Goal: Task Accomplishment & Management: Manage account settings

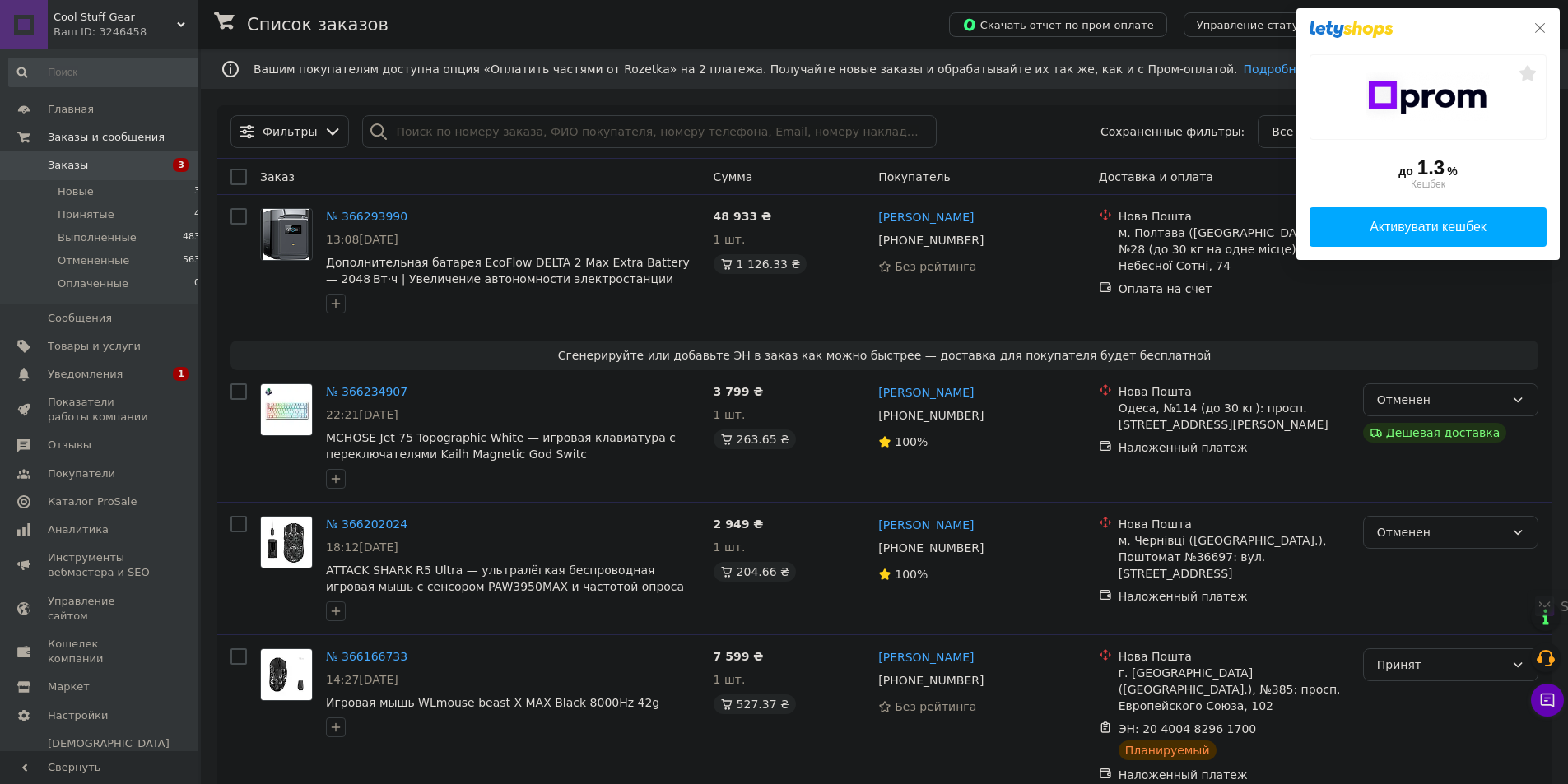
click at [1537, 25] on icon at bounding box center [1540, 28] width 14 height 14
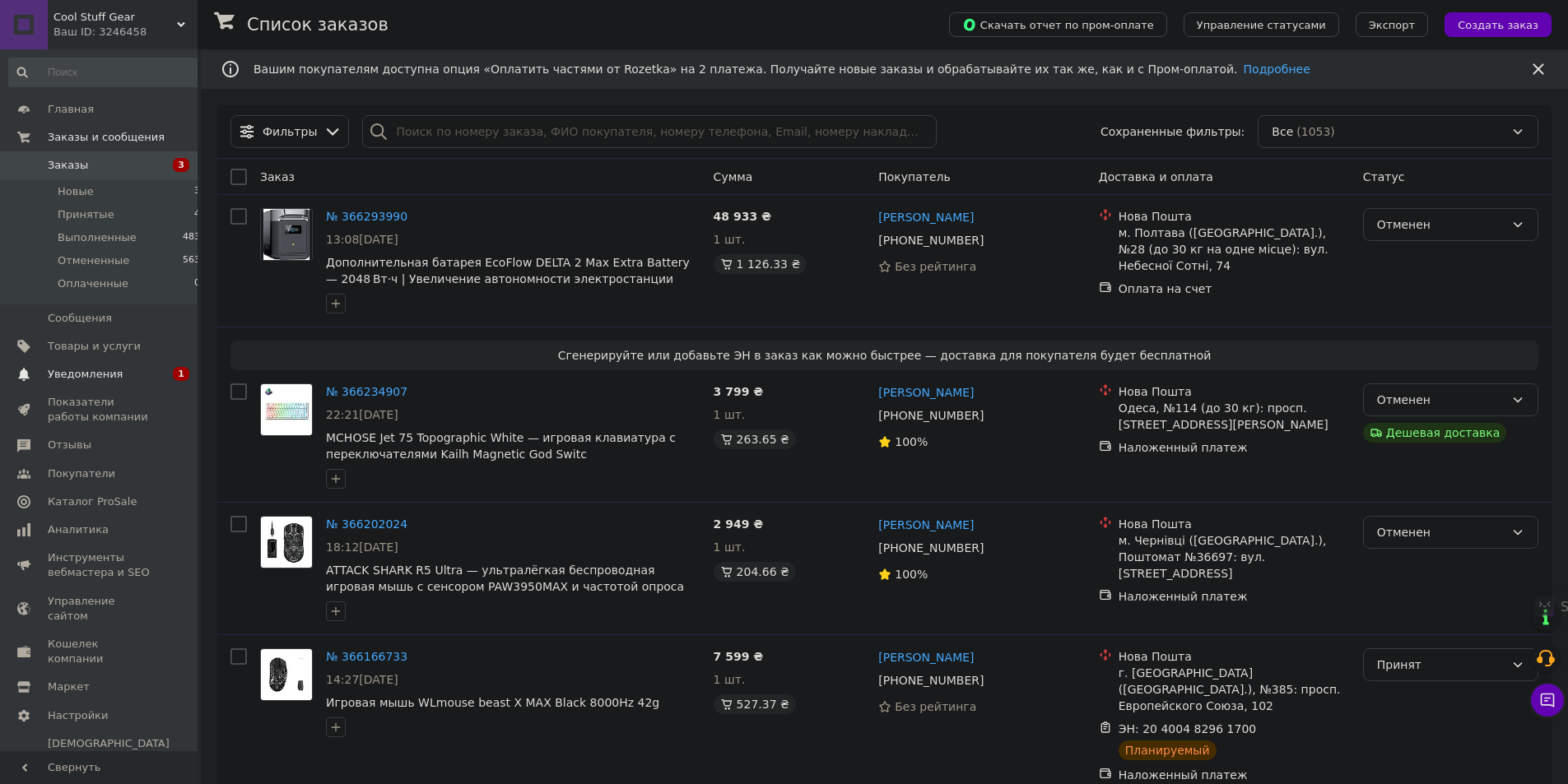
click at [116, 372] on span "Уведомления" at bounding box center [100, 374] width 105 height 15
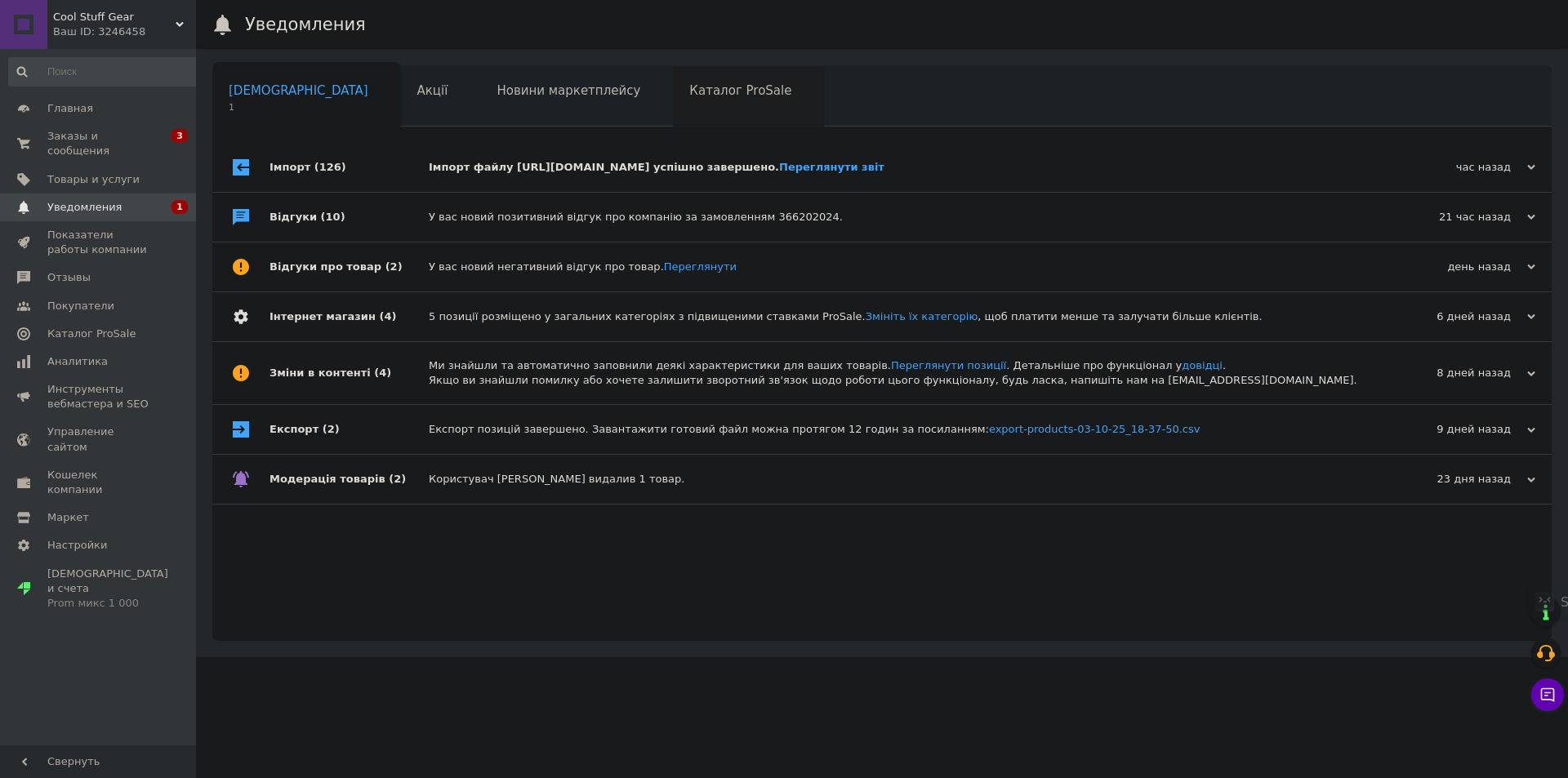
click at [689, 85] on span "Каталог ProSale" at bounding box center [740, 90] width 102 height 14
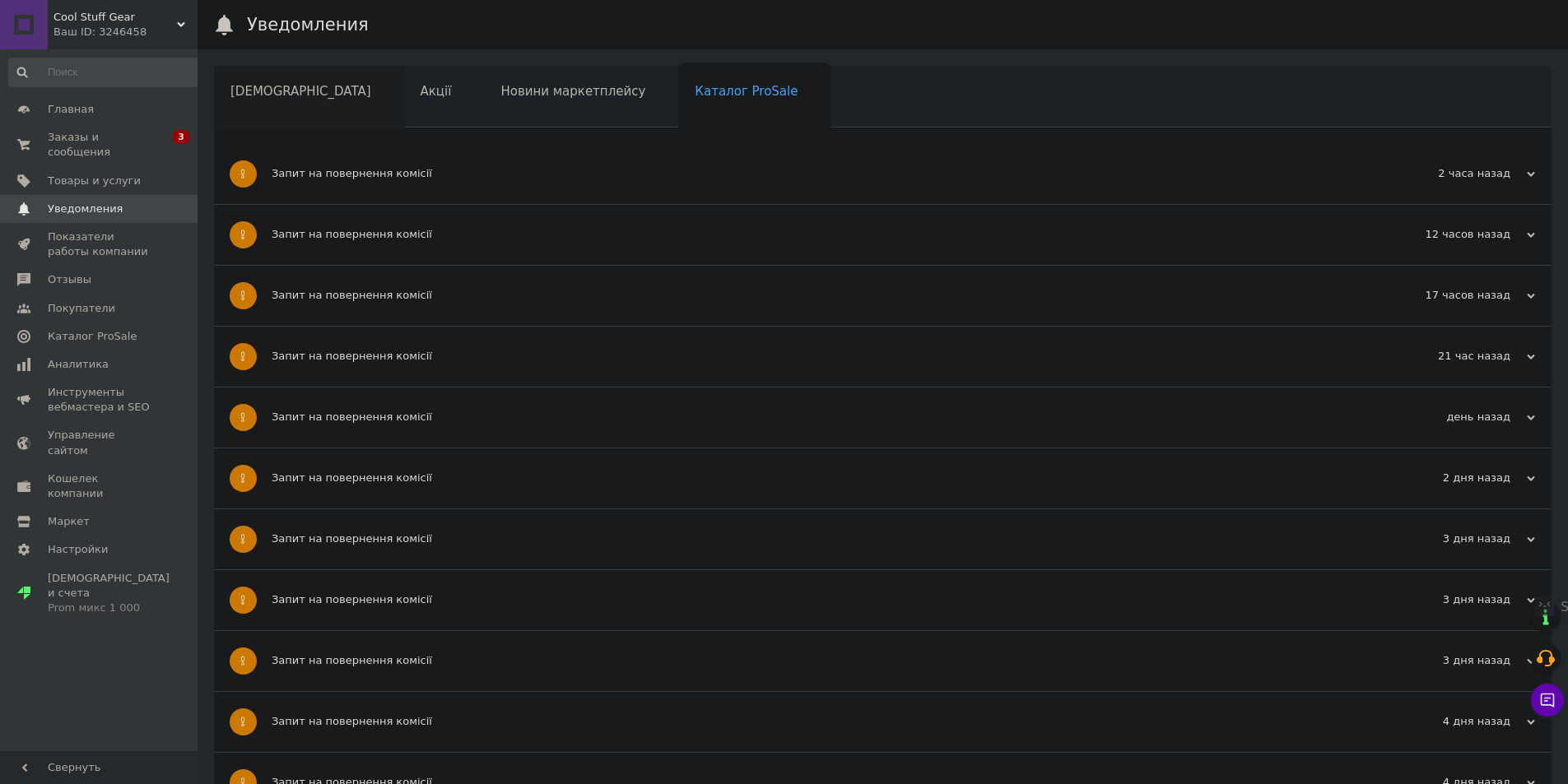
click at [264, 87] on span "[DEMOGRAPHIC_DATA]" at bounding box center [300, 90] width 141 height 15
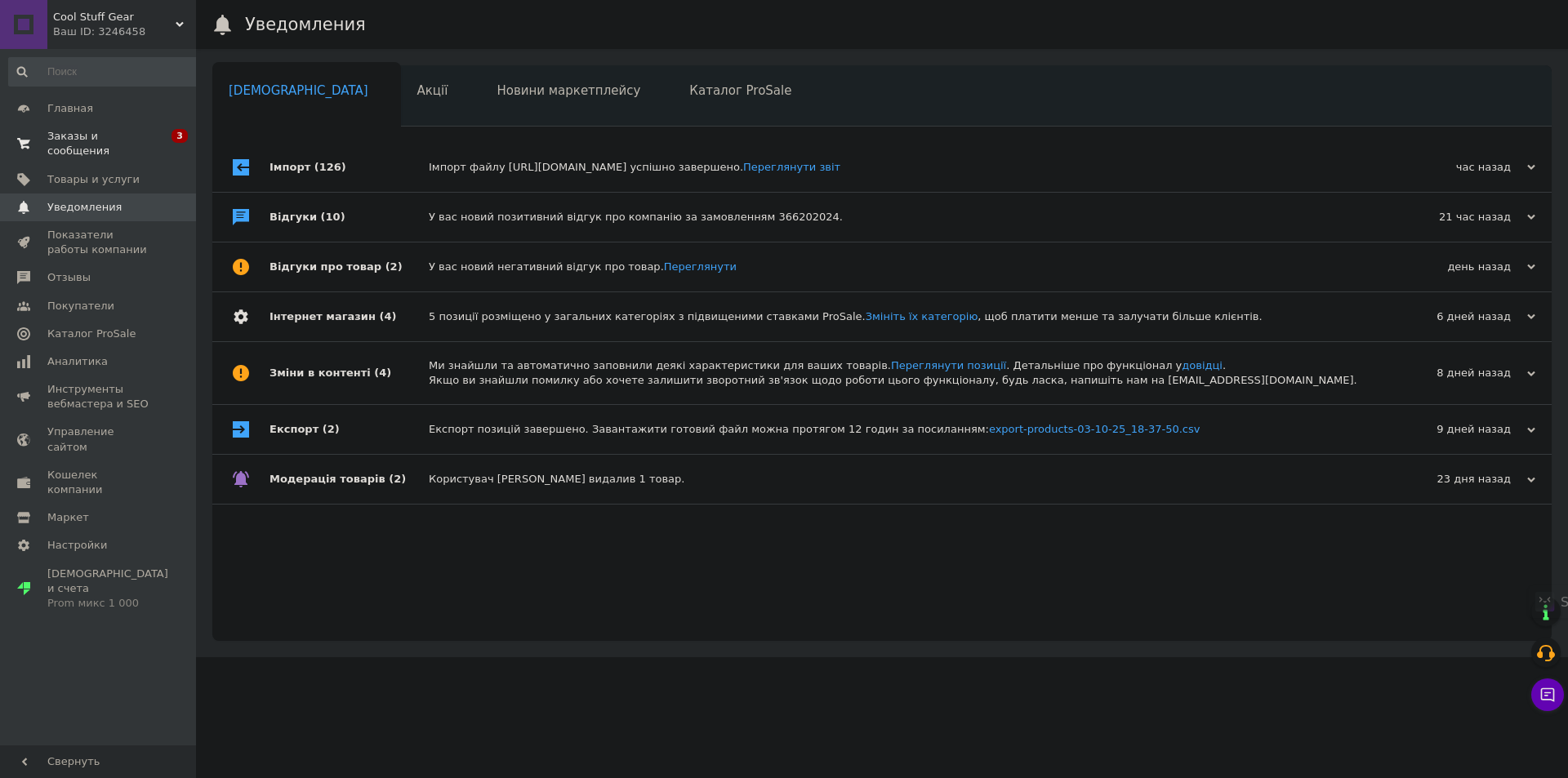
click at [145, 138] on span "Заказы и сообщения" at bounding box center [99, 144] width 104 height 29
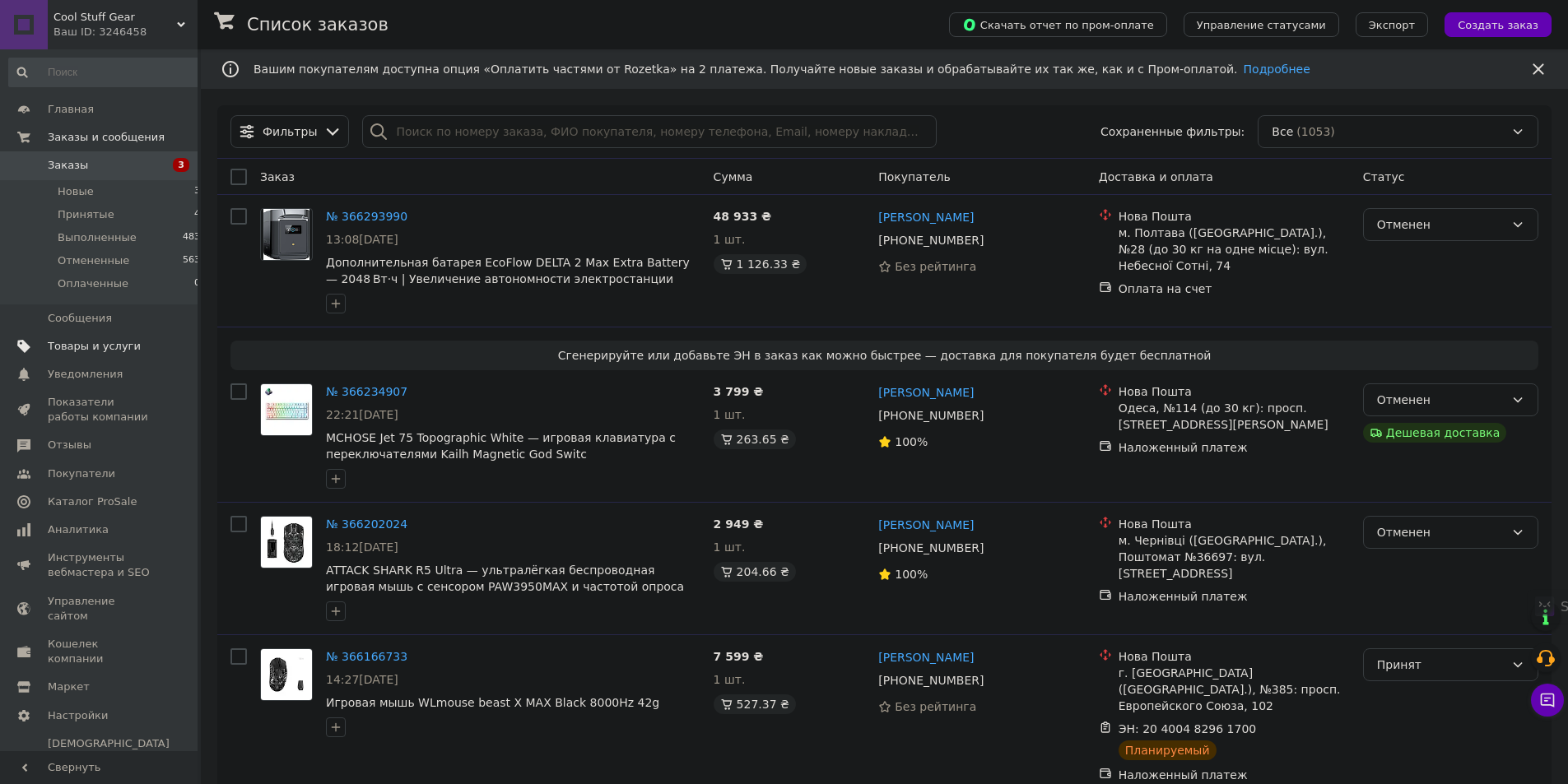
click at [113, 342] on span "Товары и услуги" at bounding box center [94, 346] width 93 height 15
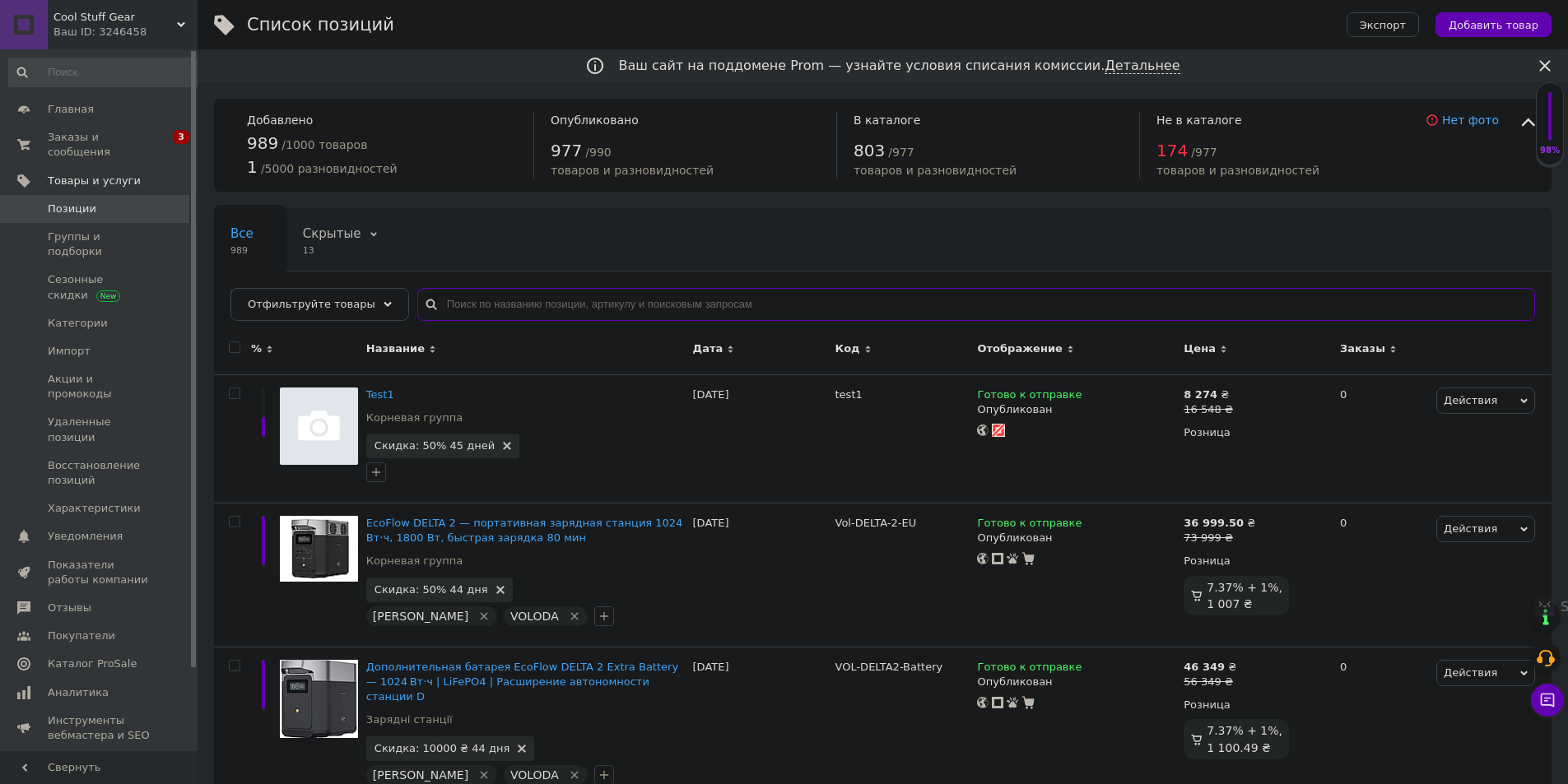
click at [557, 299] on input "text" at bounding box center [976, 305] width 1117 height 33
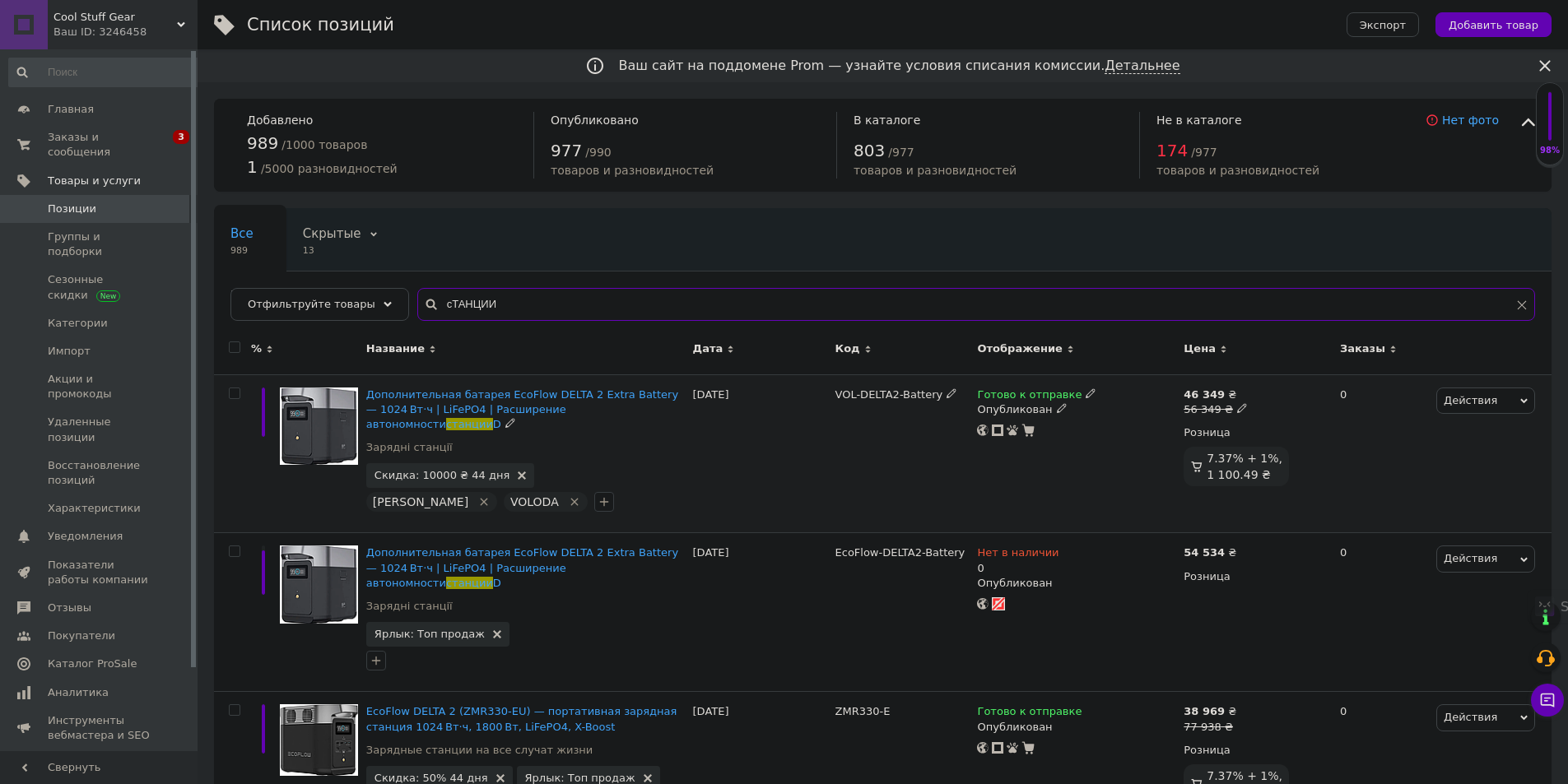
type input "сТАНЦИИ"
click at [348, 299] on span "Отфильтруйте товары" at bounding box center [311, 304] width 127 height 13
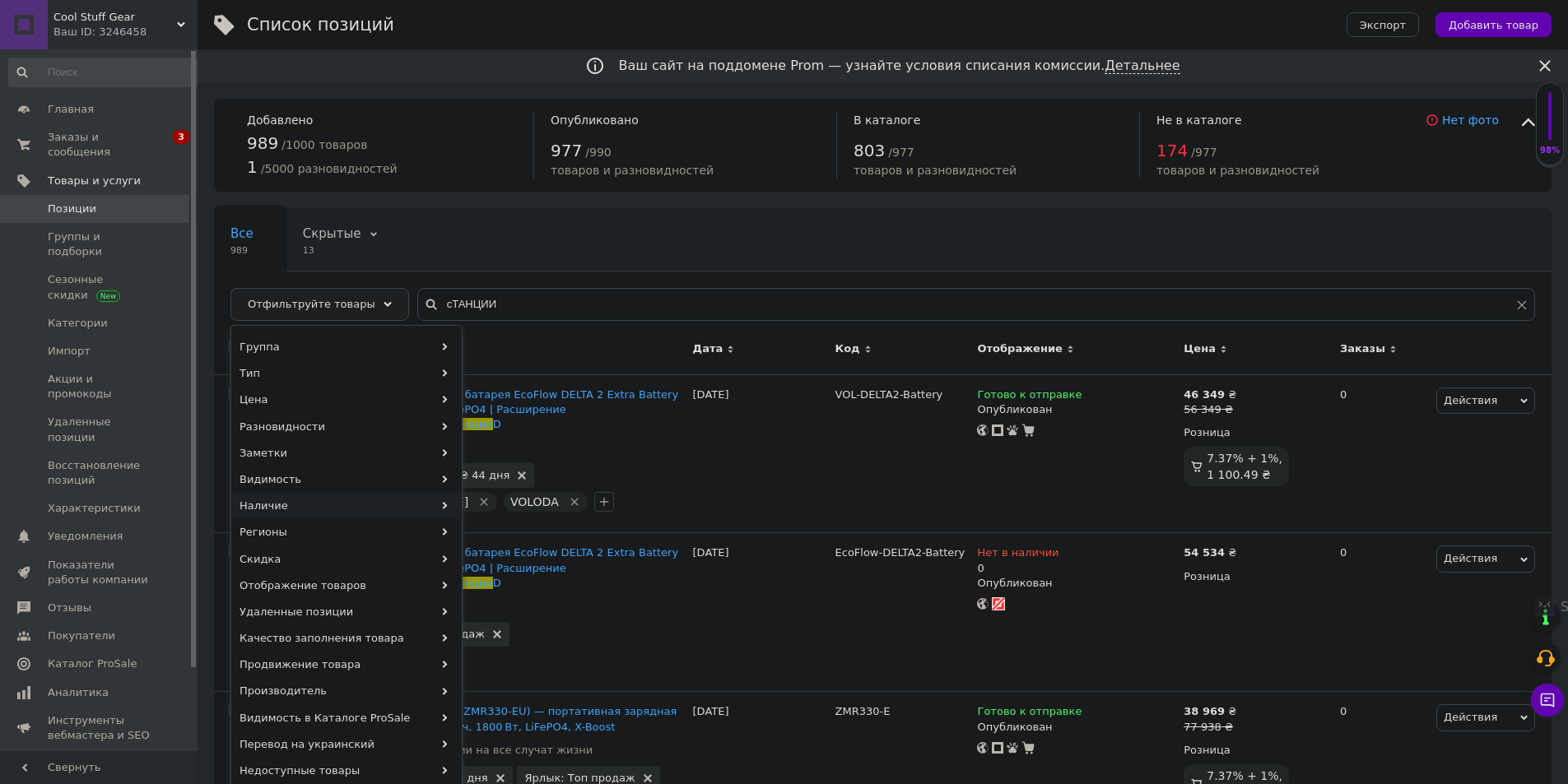
click at [358, 506] on div "Наличие" at bounding box center [347, 505] width 229 height 26
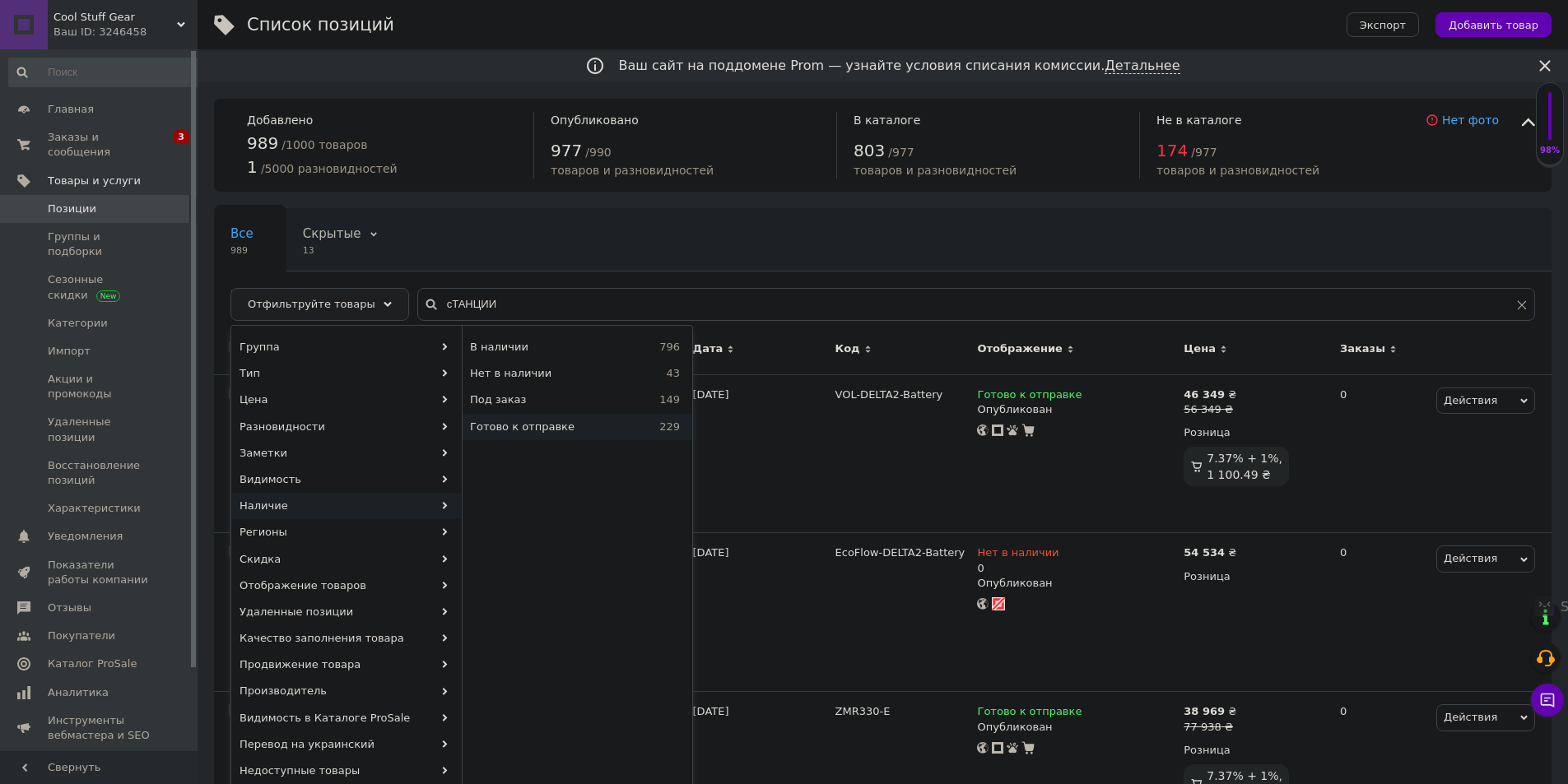
click at [536, 431] on span "Готово к отправке" at bounding box center [552, 426] width 164 height 15
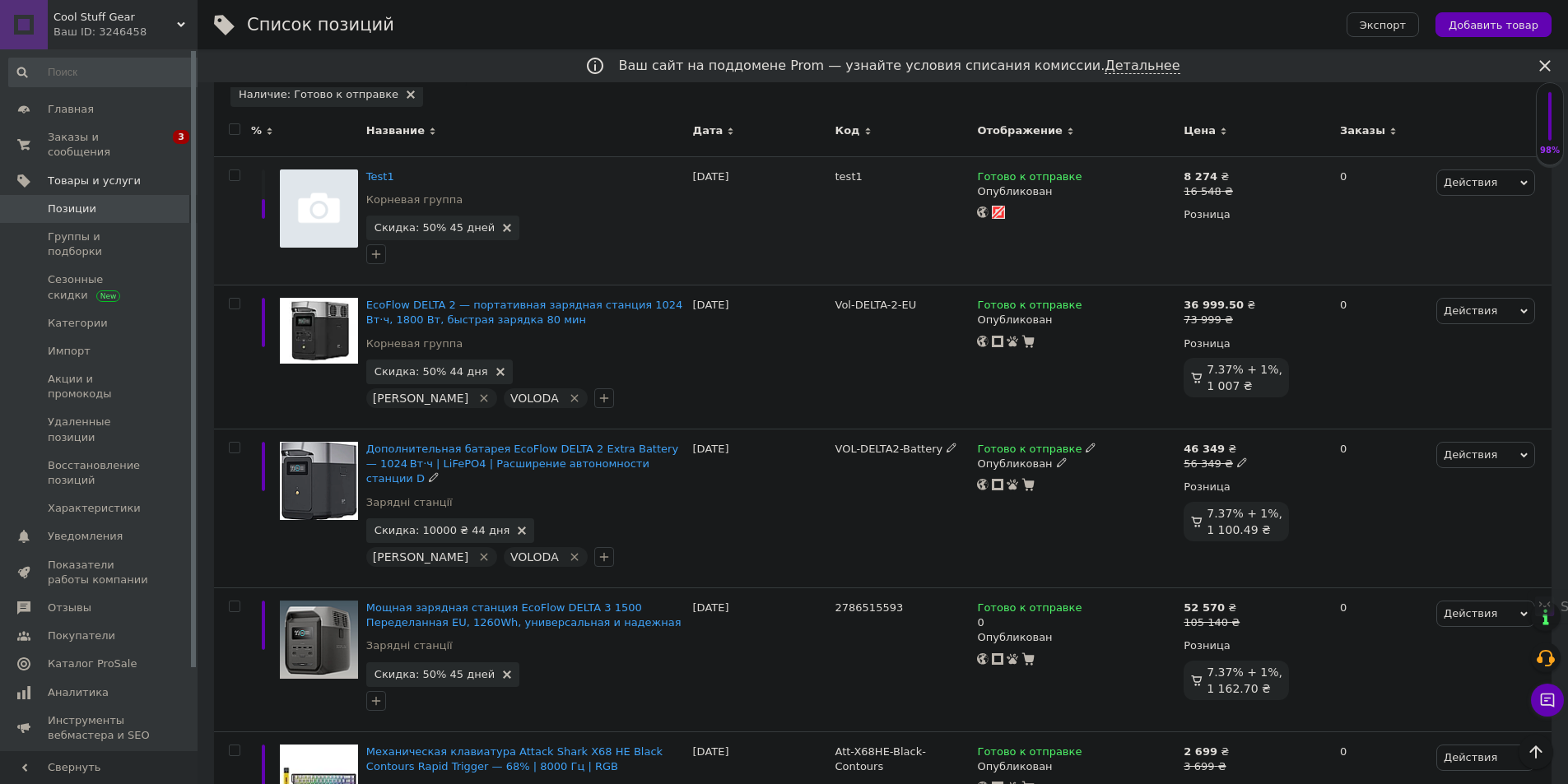
scroll to position [83, 0]
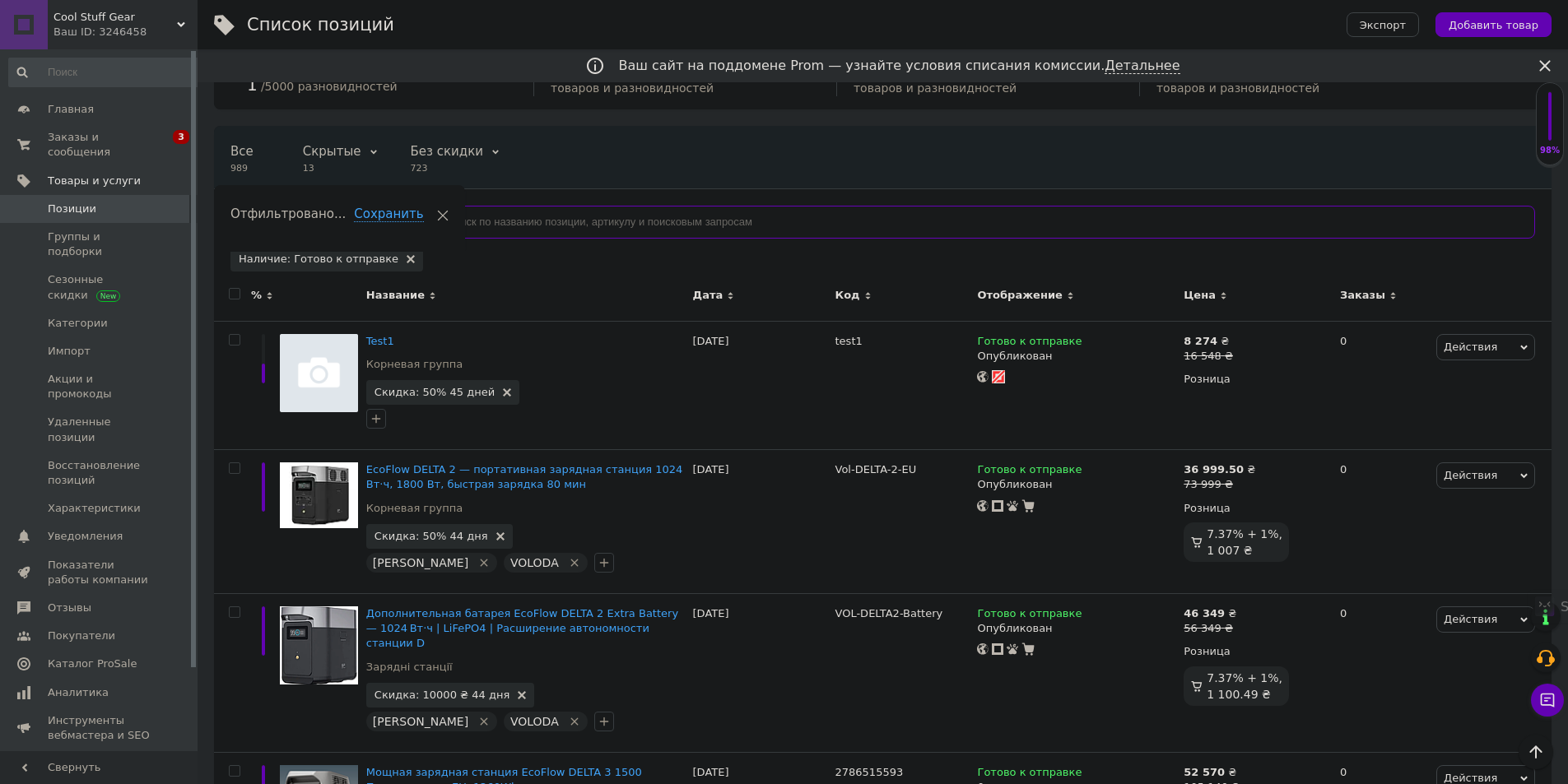
click at [507, 228] on input "text" at bounding box center [976, 222] width 1117 height 33
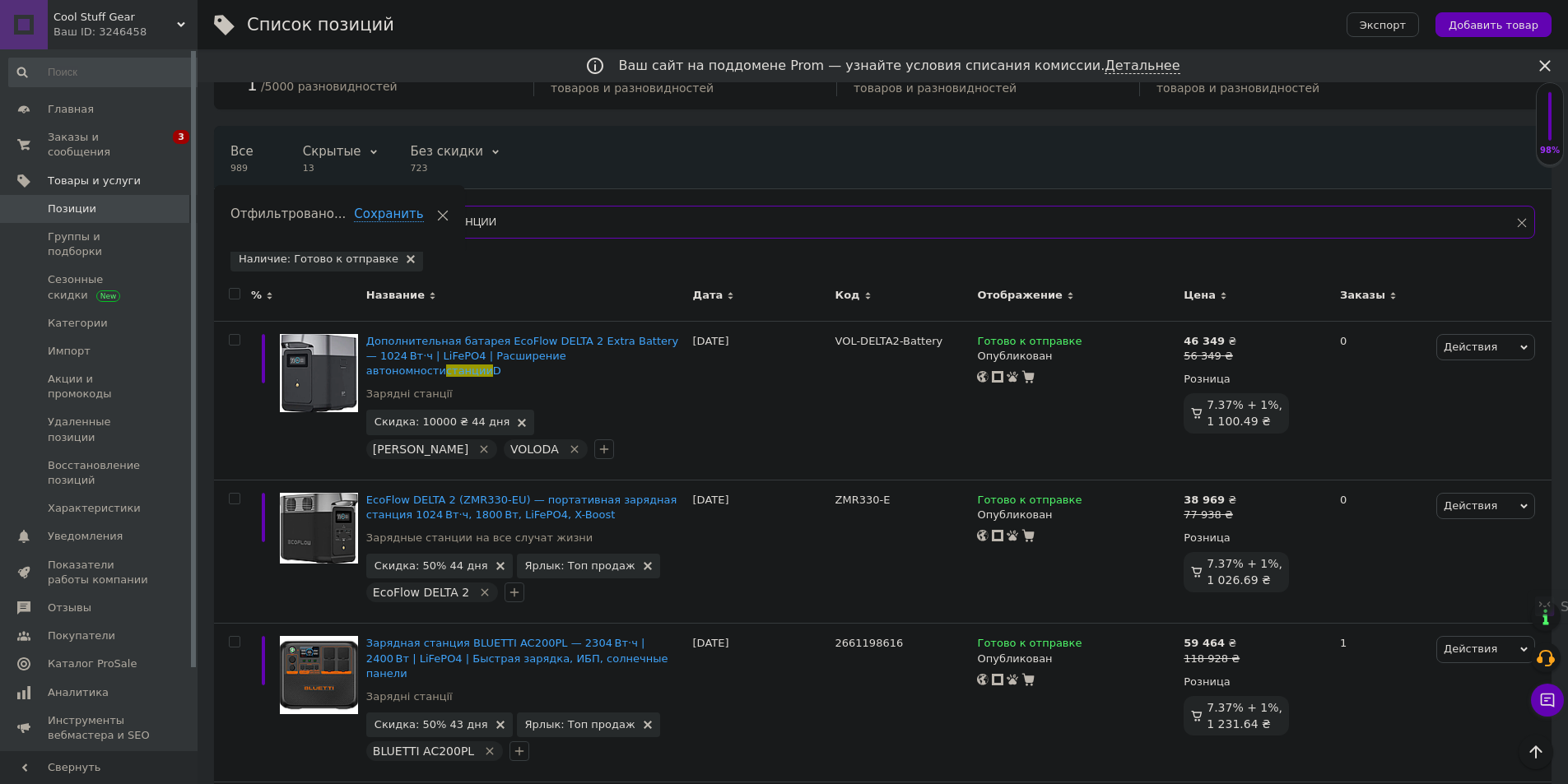
drag, startPoint x: 487, startPoint y: 224, endPoint x: 412, endPoint y: 223, distance: 75.0
click at [418, 223] on div "сТАНЦИИ" at bounding box center [976, 222] width 1117 height 33
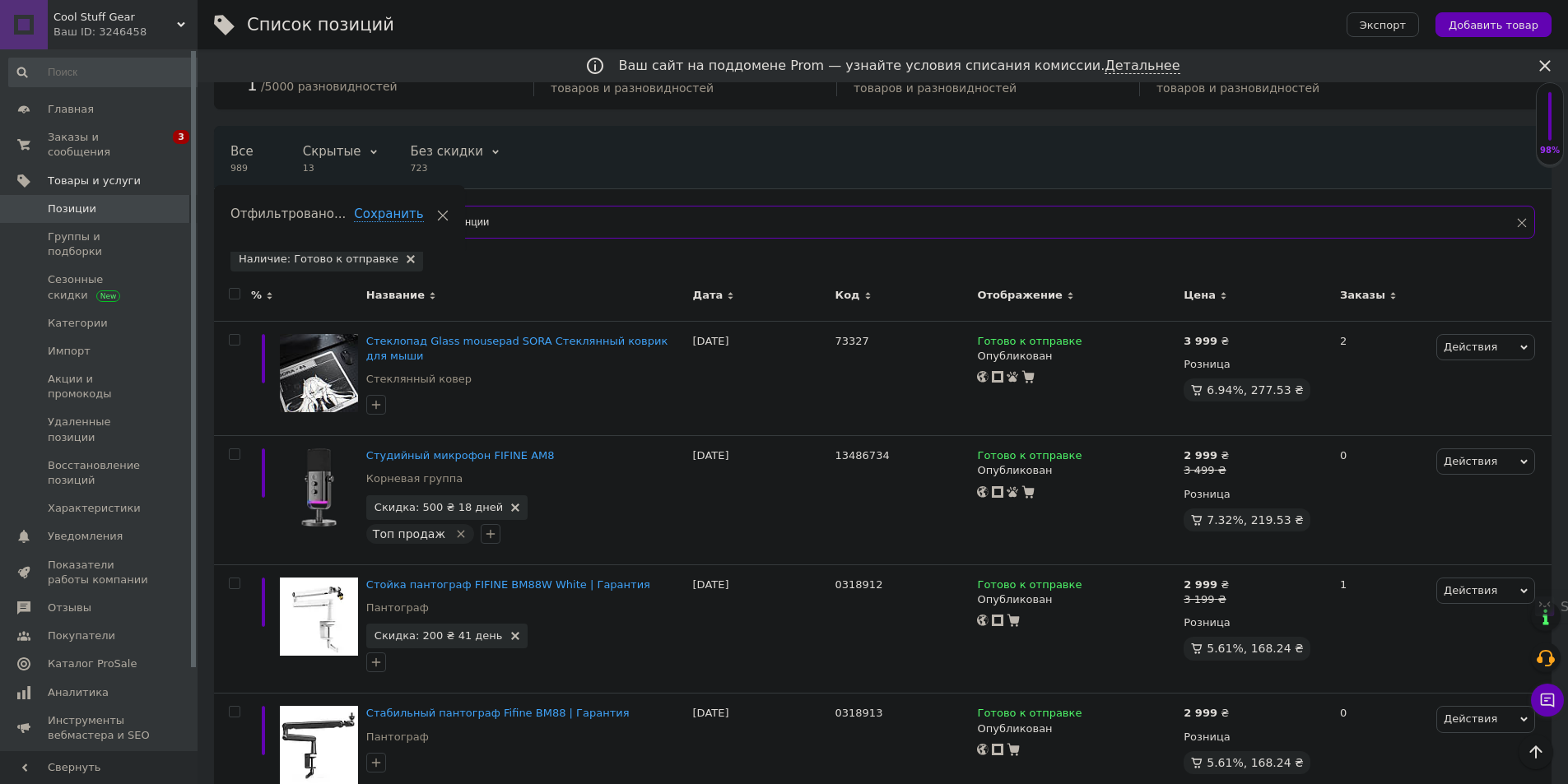
type input "Станции"
click at [518, 219] on input "Станции" at bounding box center [976, 222] width 1117 height 33
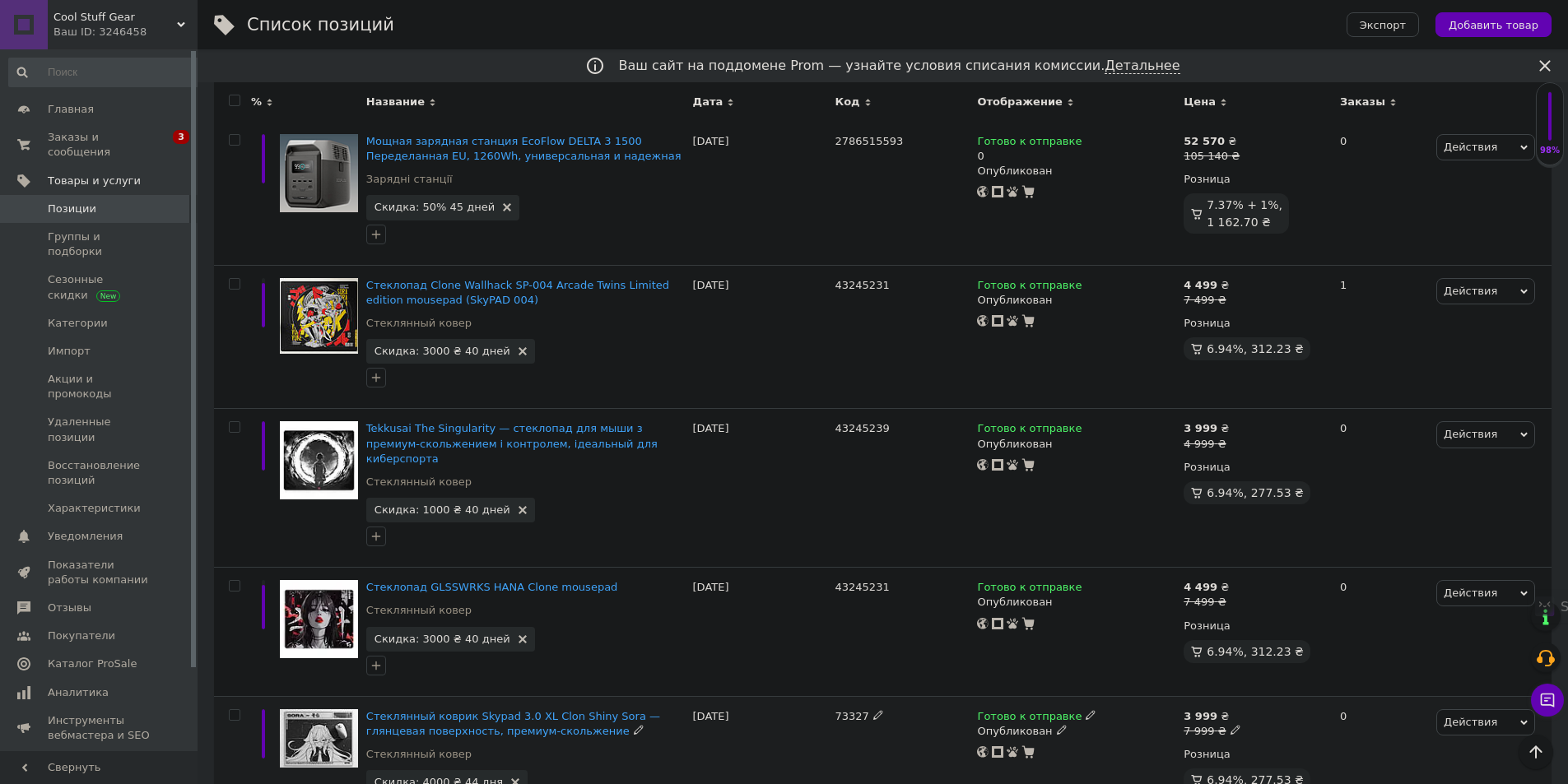
scroll to position [5394, 0]
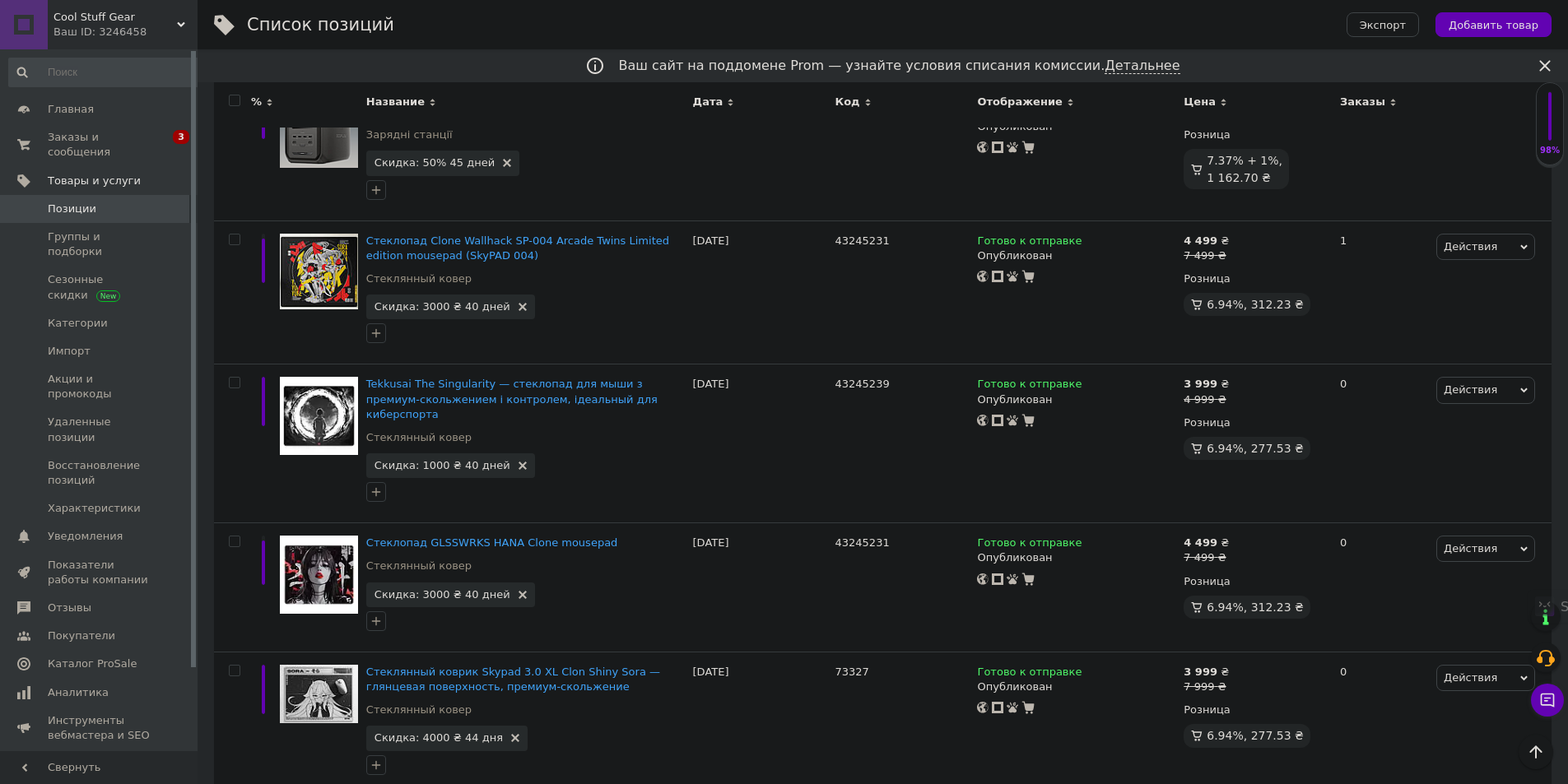
click at [1263, 780] on input "8499" at bounding box center [1312, 797] width 125 height 33
type input "10499"
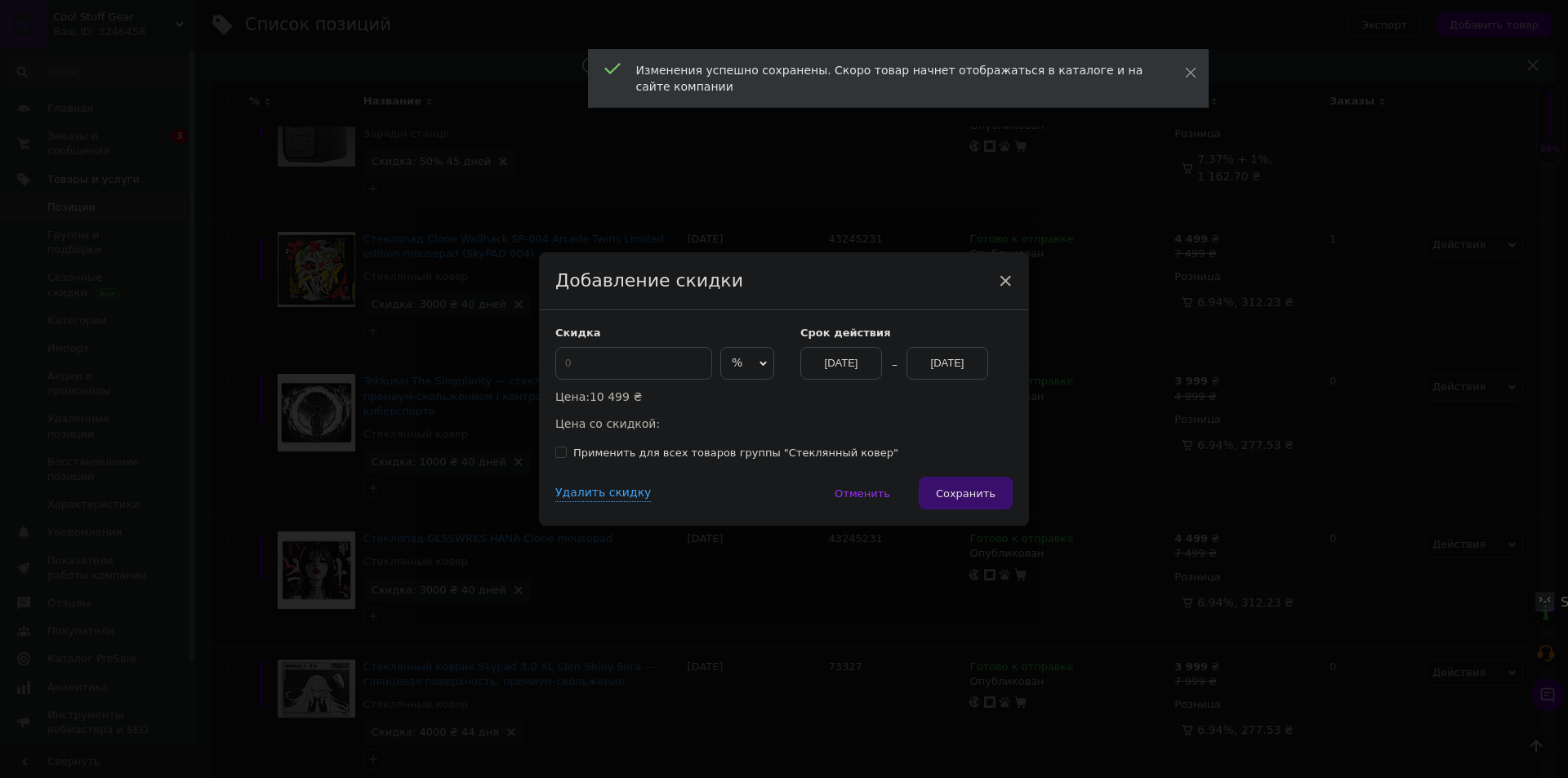
click at [731, 369] on span "%" at bounding box center [736, 362] width 11 height 13
click at [726, 396] on li "₴" at bounding box center [747, 398] width 52 height 23
click at [654, 377] on input at bounding box center [633, 363] width 157 height 33
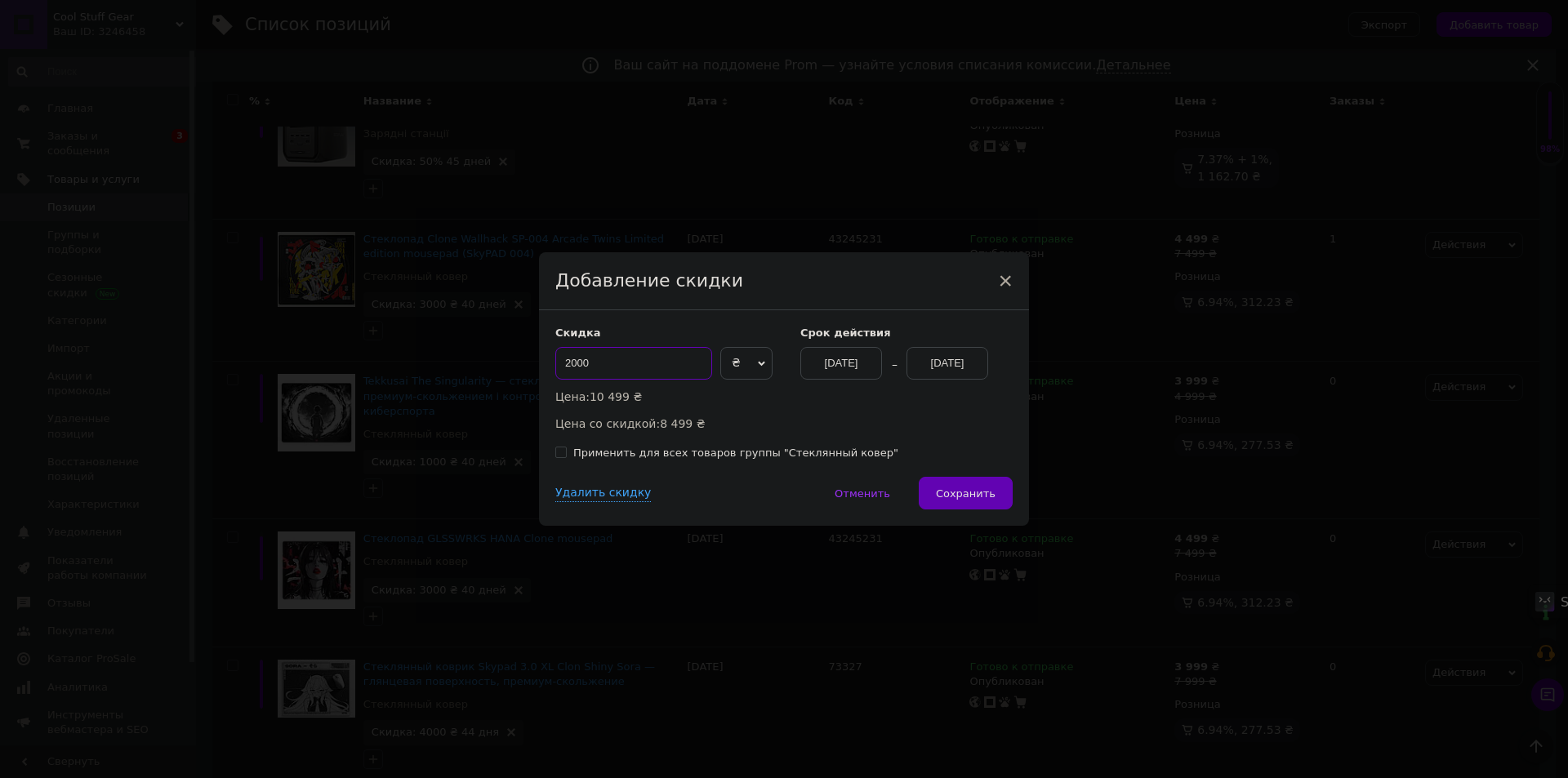
type input "2000"
click at [934, 368] on div "[DATE]" at bounding box center [946, 363] width 82 height 33
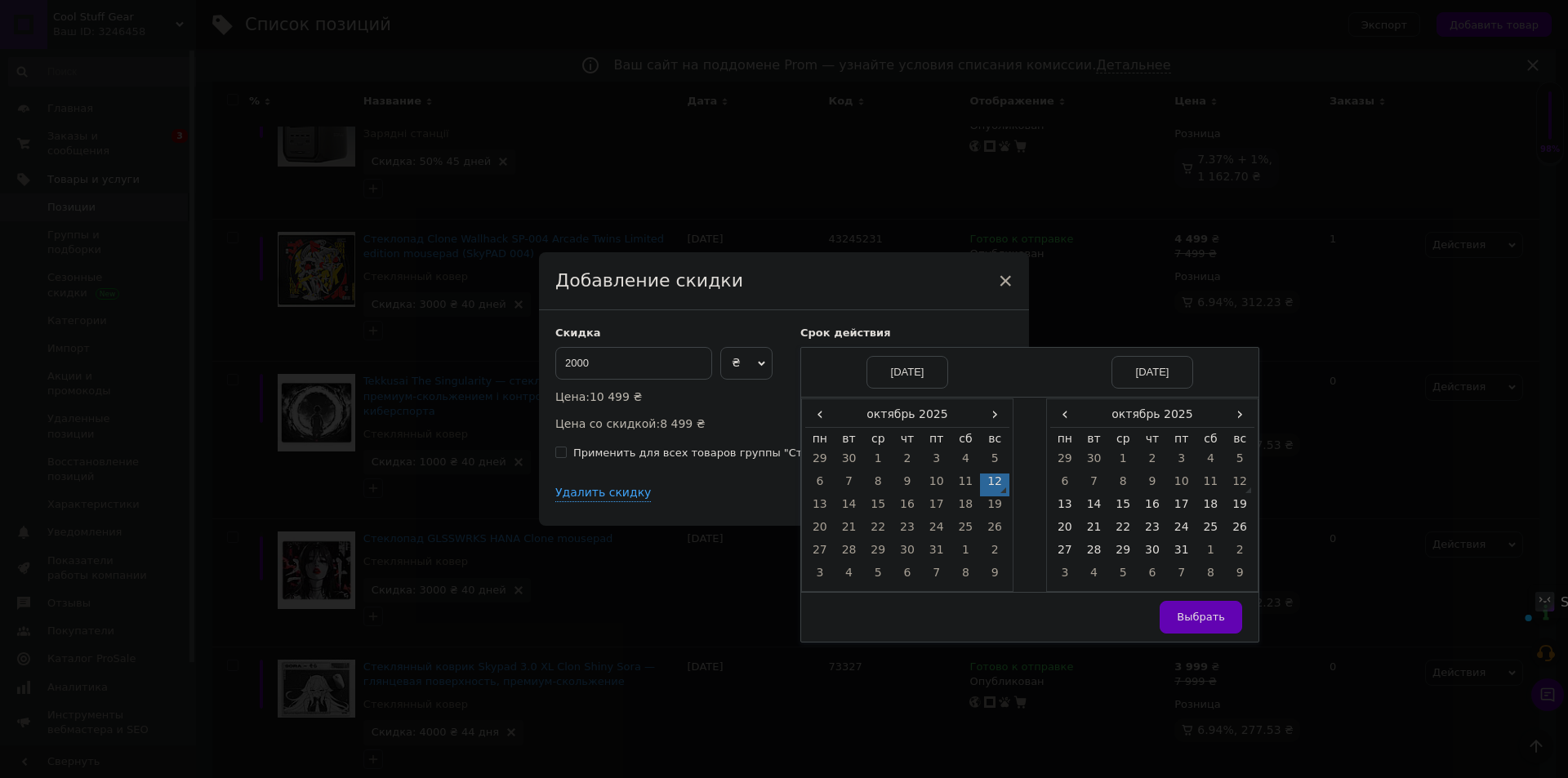
click at [1242, 413] on span "›" at bounding box center [1239, 415] width 29 height 24
click at [1125, 559] on td "26" at bounding box center [1123, 554] width 29 height 23
drag, startPoint x: 1174, startPoint y: 631, endPoint x: 1054, endPoint y: 575, distance: 132.4
click at [1174, 632] on button "Выбрать" at bounding box center [1201, 618] width 83 height 33
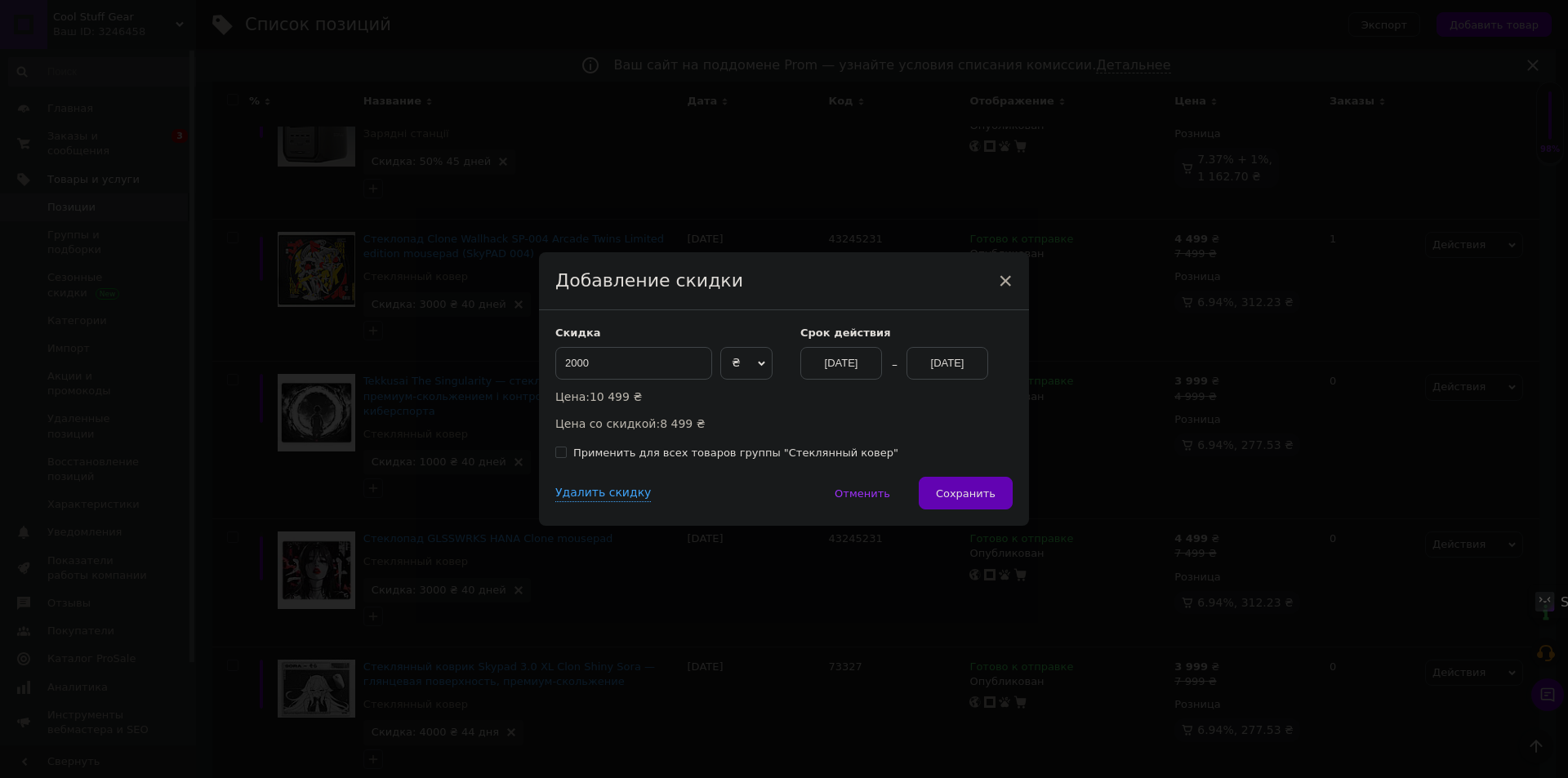
click at [961, 492] on span "Сохранить" at bounding box center [966, 494] width 60 height 13
